Goal: Task Accomplishment & Management: Manage account settings

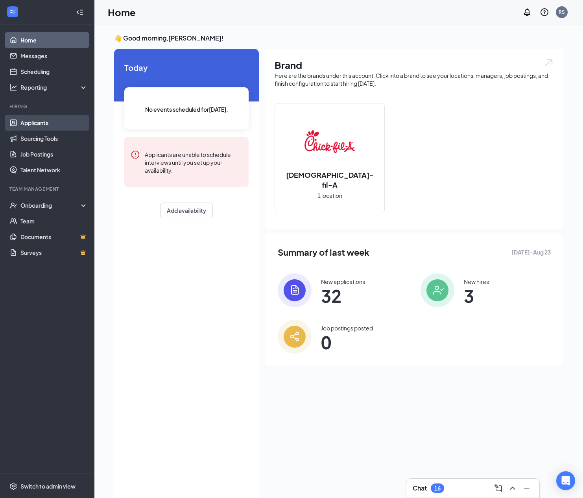
click at [30, 127] on link "Applicants" at bounding box center [53, 123] width 67 height 16
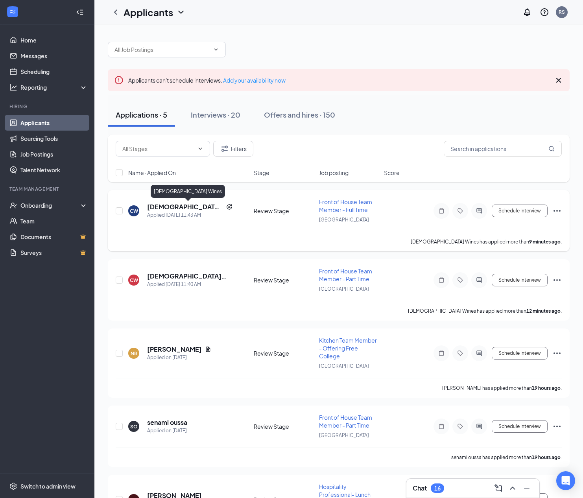
click at [159, 206] on h5 "[DEMOGRAPHIC_DATA] Wines" at bounding box center [185, 206] width 76 height 9
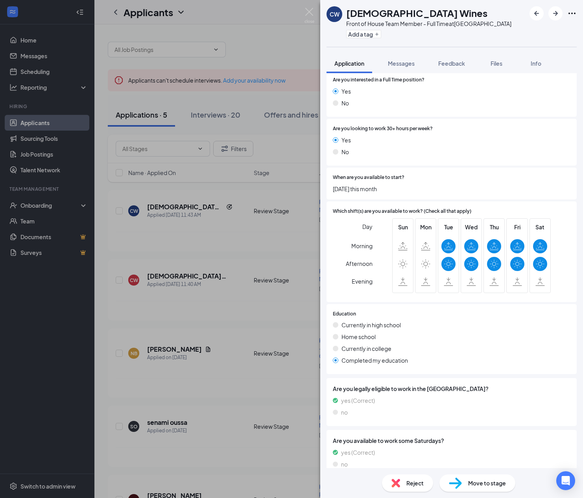
scroll to position [395, 0]
click at [310, 8] on img at bounding box center [309, 15] width 10 height 15
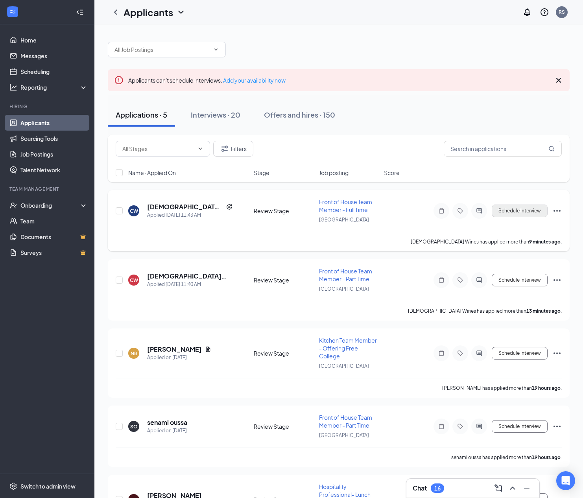
click at [519, 207] on button "Schedule Interview" at bounding box center [519, 210] width 56 height 13
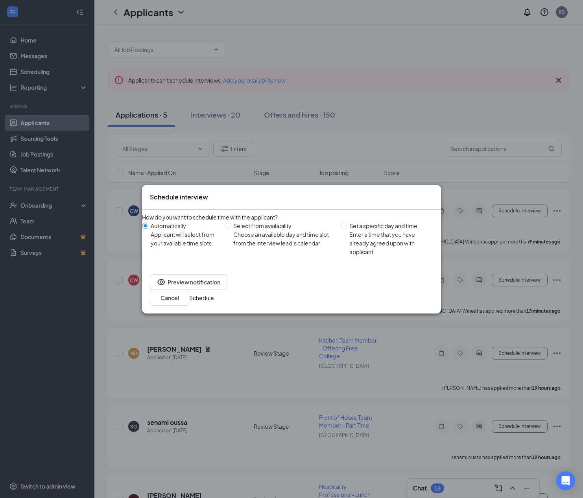
click at [214, 293] on button "Schedule" at bounding box center [201, 297] width 25 height 9
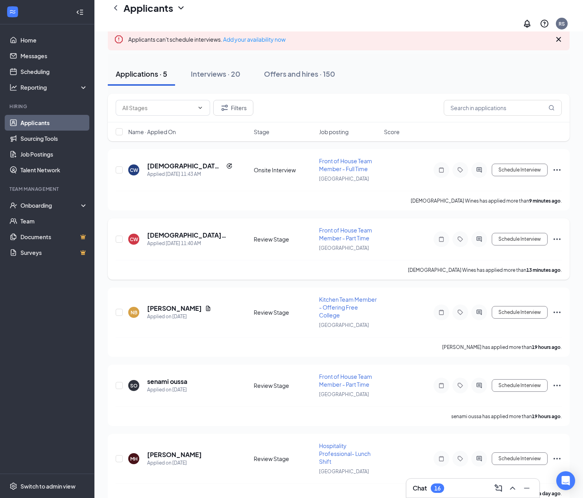
scroll to position [48, 0]
click at [557, 235] on icon "Ellipses" at bounding box center [556, 239] width 9 height 9
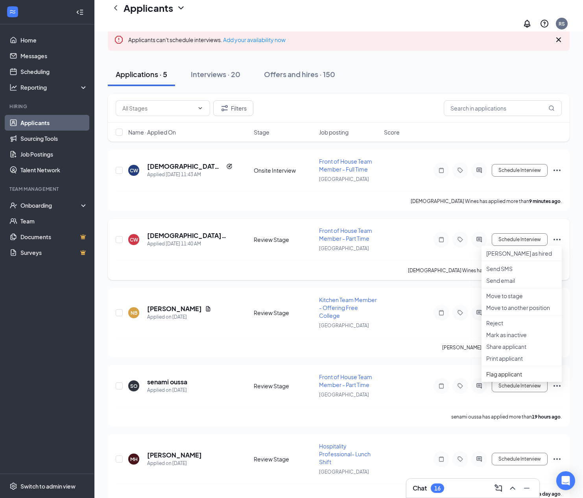
click at [231, 248] on div "[PERSON_NAME][DEMOGRAPHIC_DATA] Wines Applied [DATE] 11:40 AM Review Stage Fron…" at bounding box center [339, 243] width 446 height 34
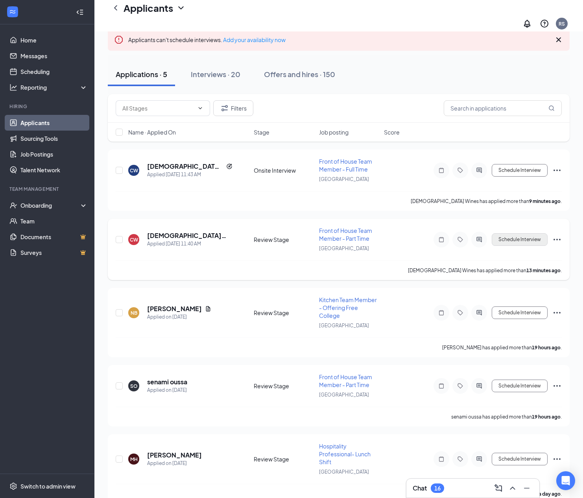
click at [525, 233] on button "Schedule Interview" at bounding box center [519, 239] width 56 height 13
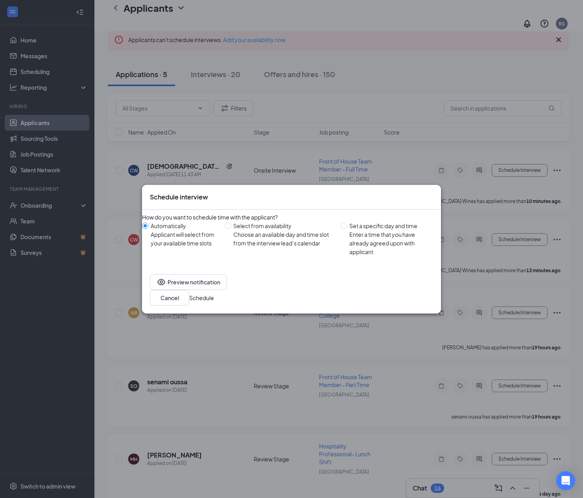
click at [214, 295] on button "Schedule" at bounding box center [201, 297] width 25 height 9
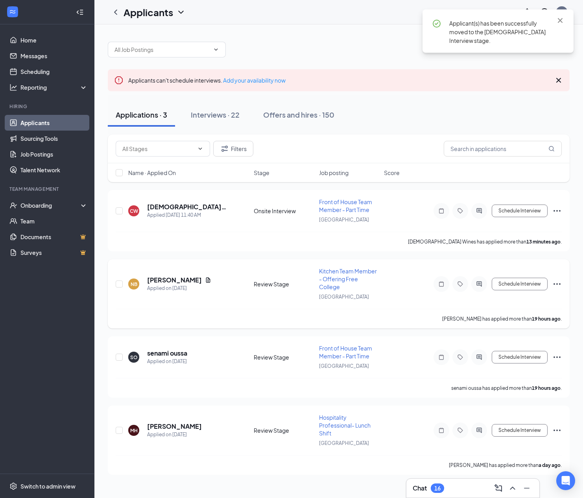
scroll to position [0, 0]
click at [164, 276] on h5 "[PERSON_NAME]" at bounding box center [174, 280] width 55 height 9
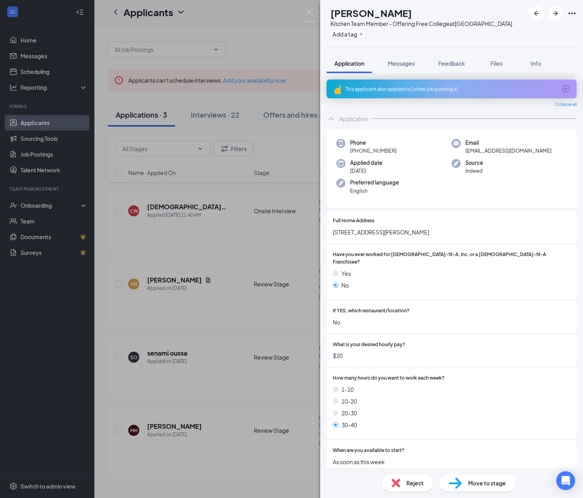
click at [308, 6] on div "NB [PERSON_NAME] Kitchen Team Member - Offering Free College at [GEOGRAPHIC_DAT…" at bounding box center [291, 249] width 583 height 498
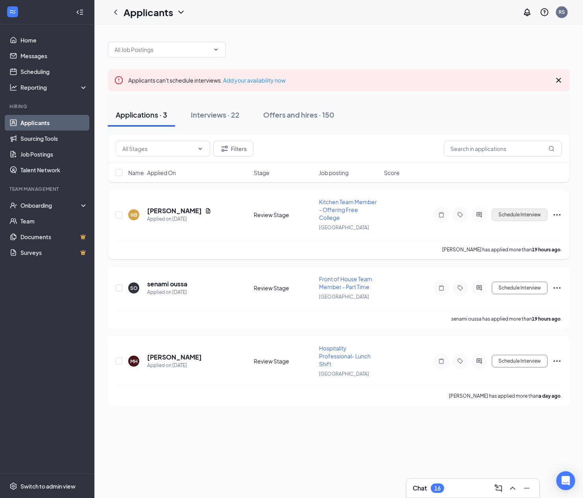
click at [523, 213] on button "Schedule Interview" at bounding box center [519, 214] width 56 height 13
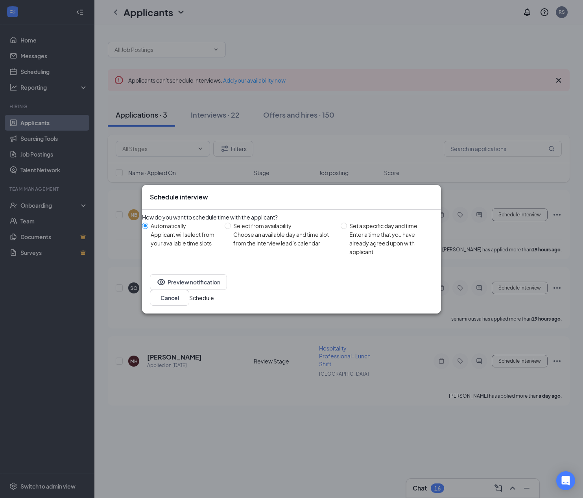
click at [214, 297] on button "Schedule" at bounding box center [201, 297] width 25 height 9
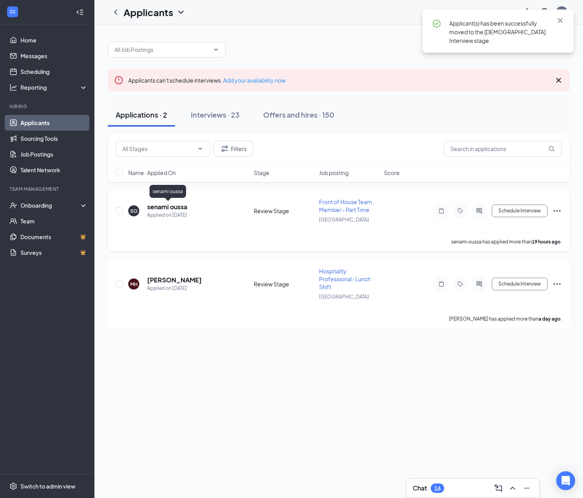
click at [162, 210] on h5 "senami oussa" at bounding box center [167, 206] width 40 height 9
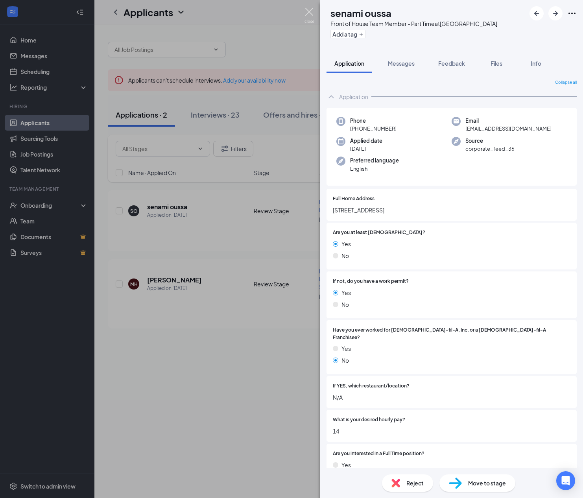
click at [308, 13] on img at bounding box center [309, 15] width 10 height 15
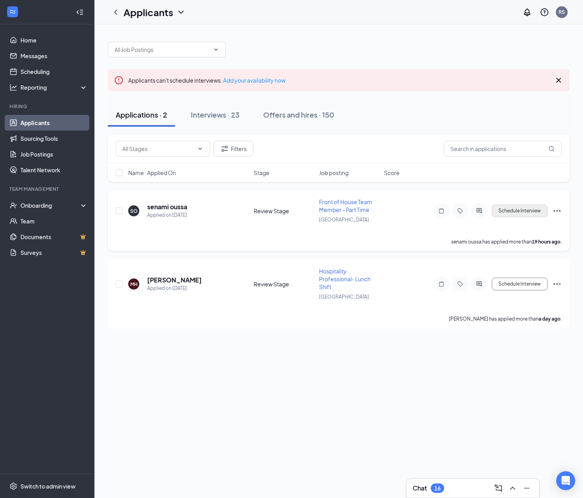
click at [517, 211] on button "Schedule Interview" at bounding box center [519, 210] width 56 height 13
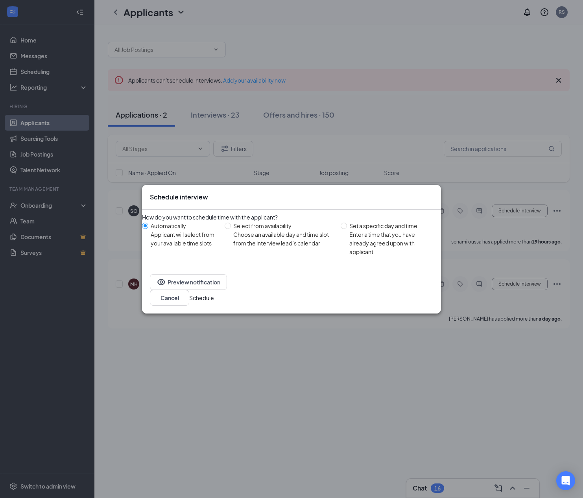
click at [214, 297] on button "Schedule" at bounding box center [201, 297] width 25 height 9
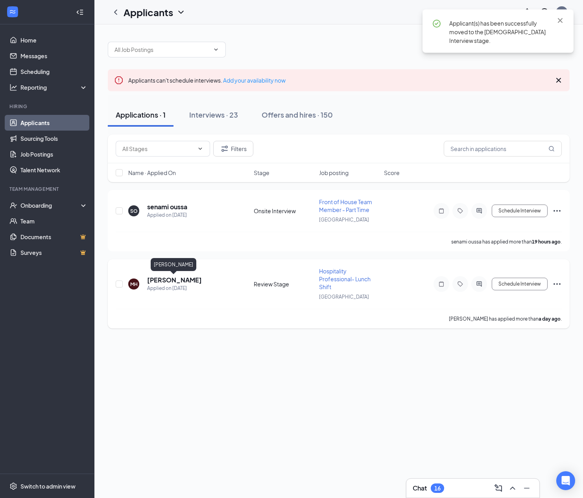
click at [168, 281] on h5 "[PERSON_NAME]" at bounding box center [174, 280] width 55 height 9
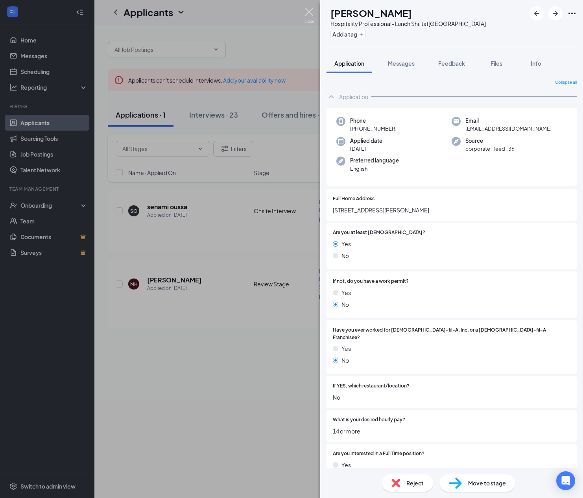
click at [310, 10] on img at bounding box center [309, 15] width 10 height 15
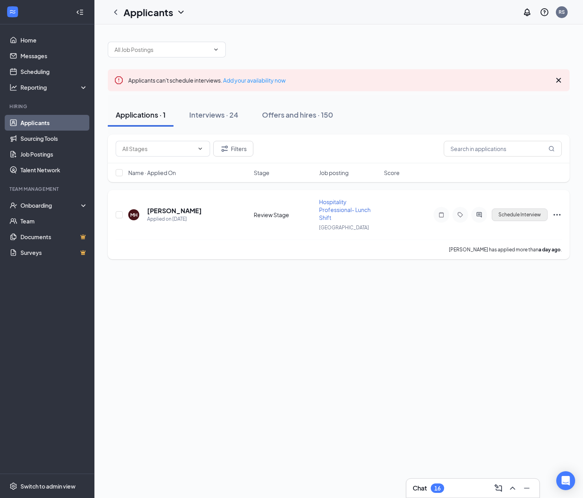
click at [524, 213] on button "Schedule Interview" at bounding box center [519, 214] width 56 height 13
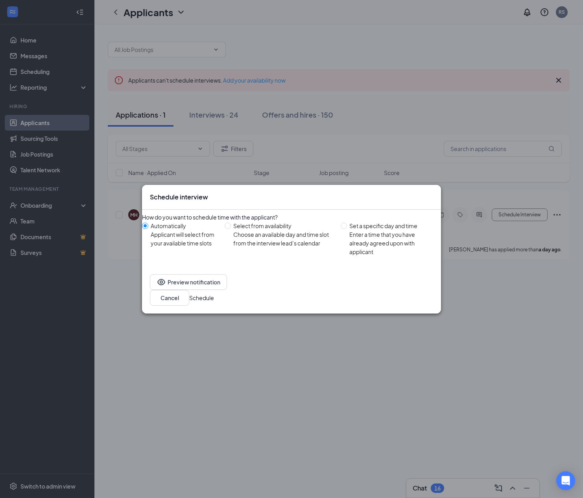
click at [214, 296] on button "Schedule" at bounding box center [201, 297] width 25 height 9
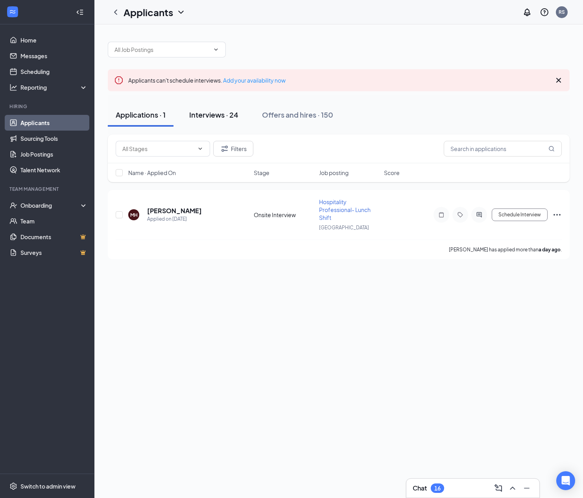
click at [213, 116] on div "Interviews · 24" at bounding box center [213, 115] width 49 height 10
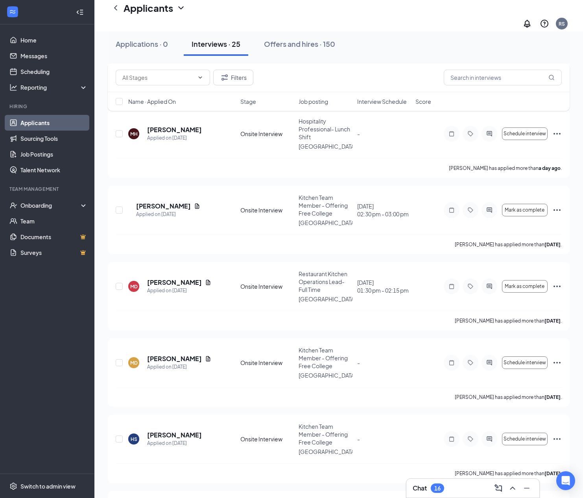
scroll to position [473, 0]
